Goal: Check status: Check status

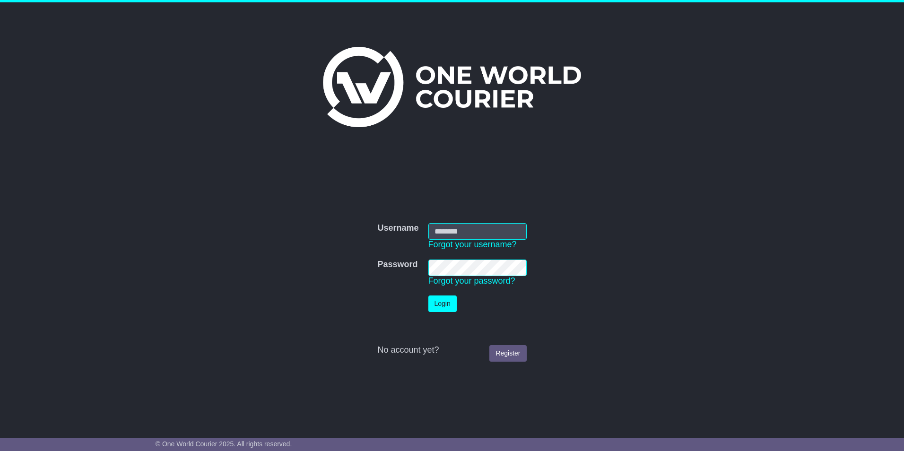
type input "**********"
click at [439, 301] on button "Login" at bounding box center [442, 304] width 28 height 17
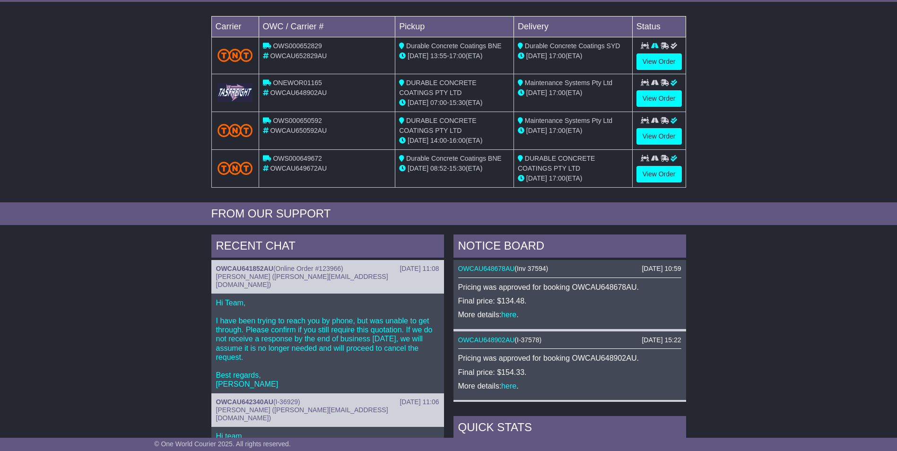
scroll to position [236, 0]
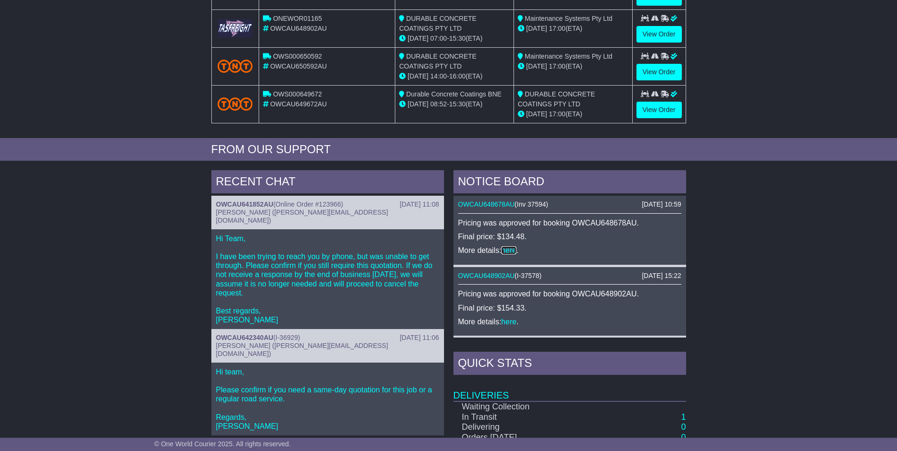
click at [507, 252] on link "here" at bounding box center [508, 250] width 15 height 8
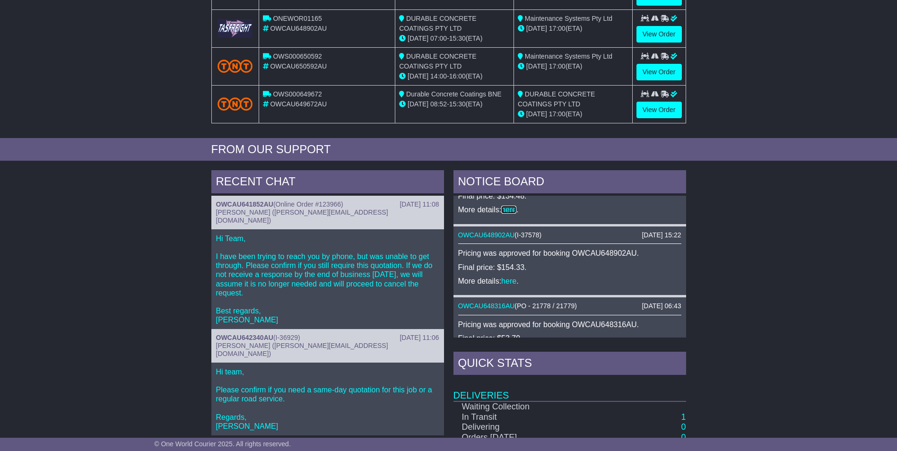
scroll to position [0, 0]
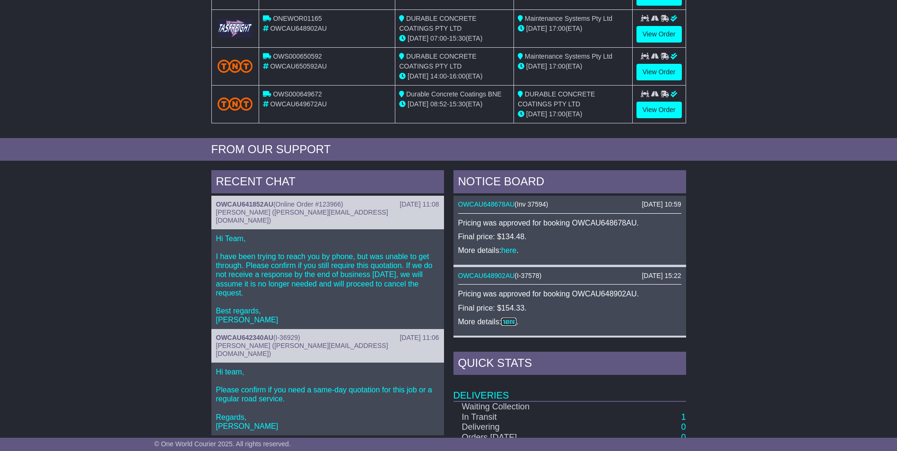
click at [511, 322] on link "here" at bounding box center [508, 322] width 15 height 8
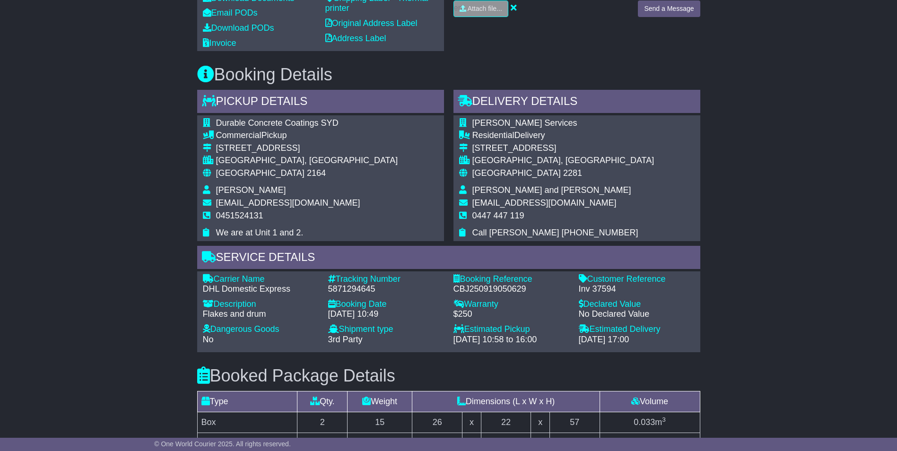
scroll to position [385, 0]
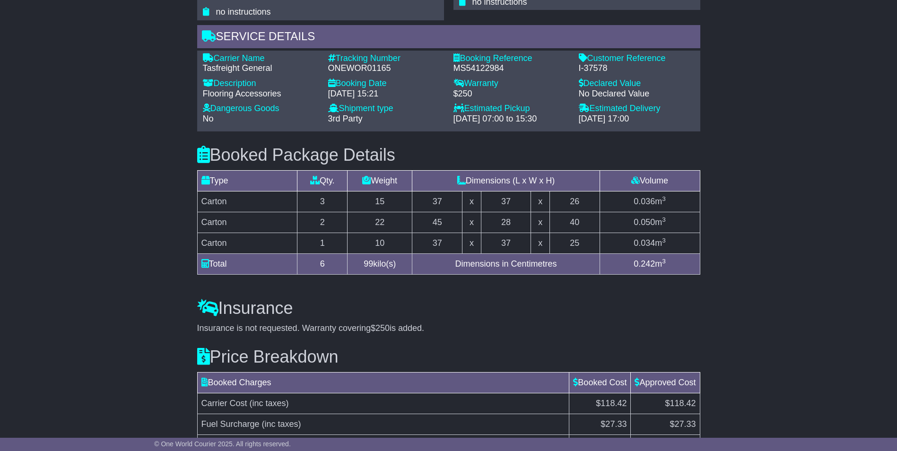
scroll to position [631, 0]
